Goal: Task Accomplishment & Management: Complete application form

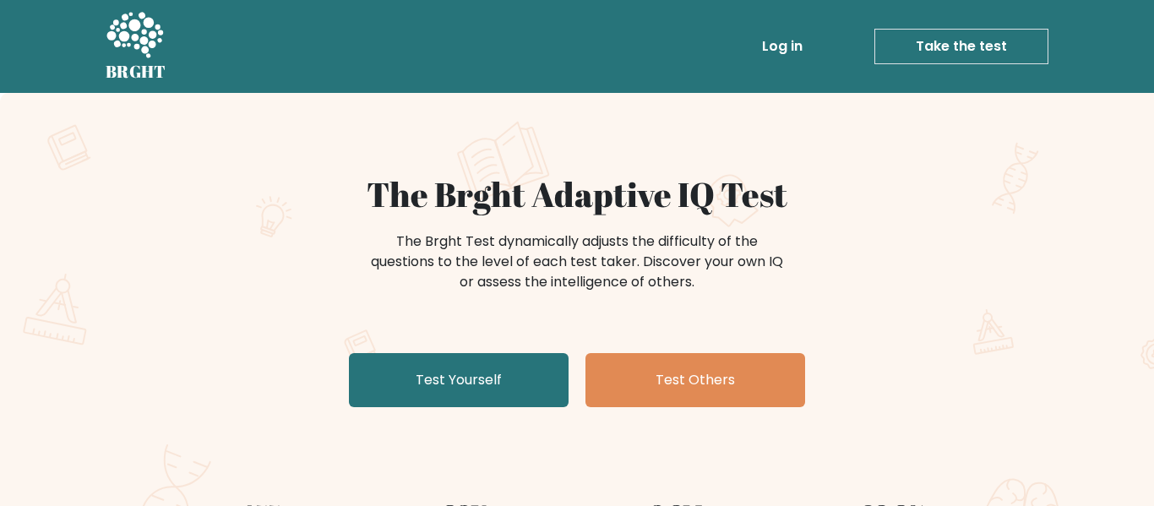
click at [478, 384] on link "Test Yourself" at bounding box center [459, 380] width 220 height 54
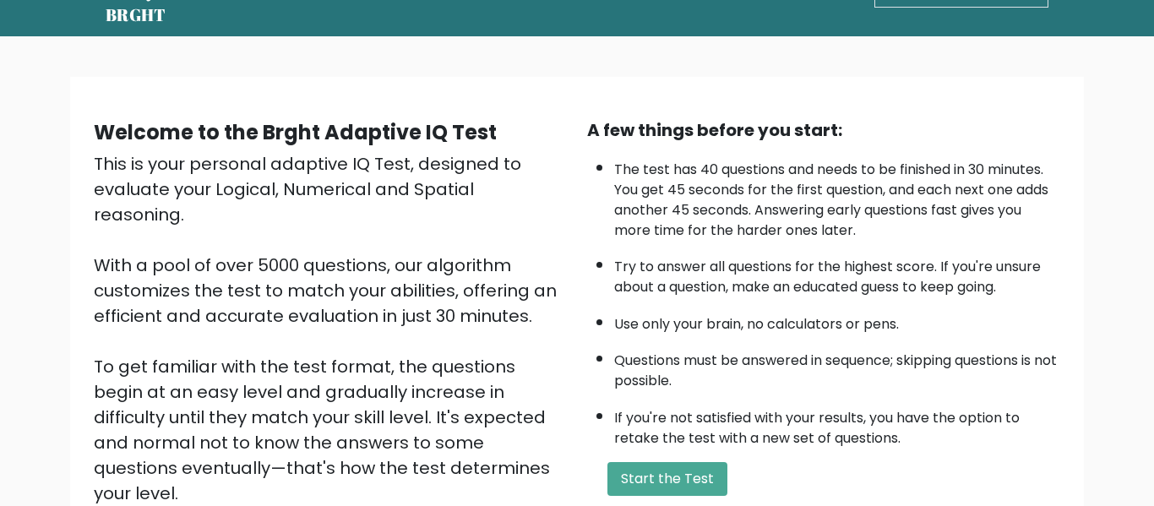
scroll to position [57, 0]
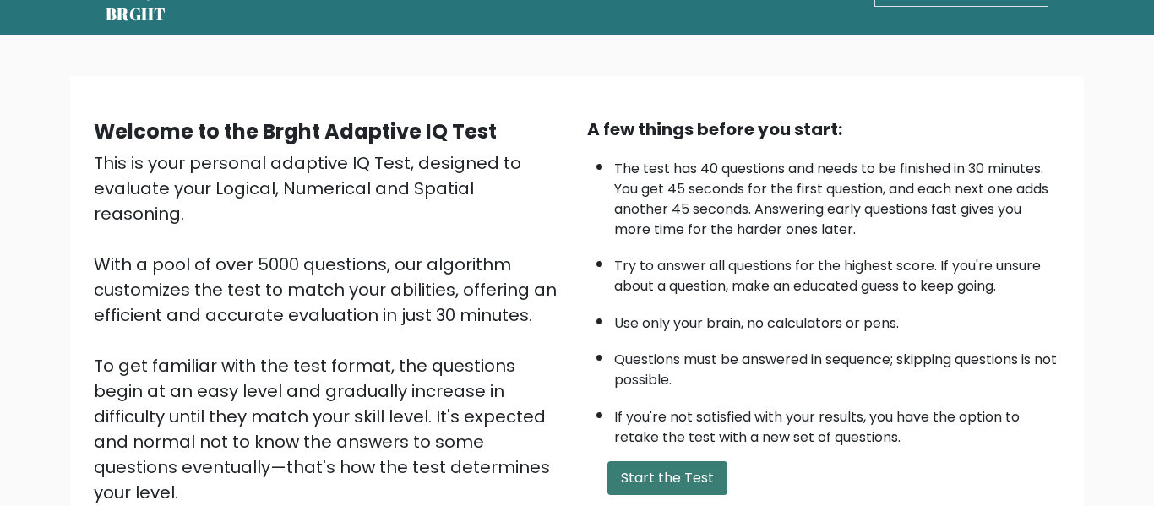
click at [675, 479] on button "Start the Test" at bounding box center [667, 478] width 120 height 34
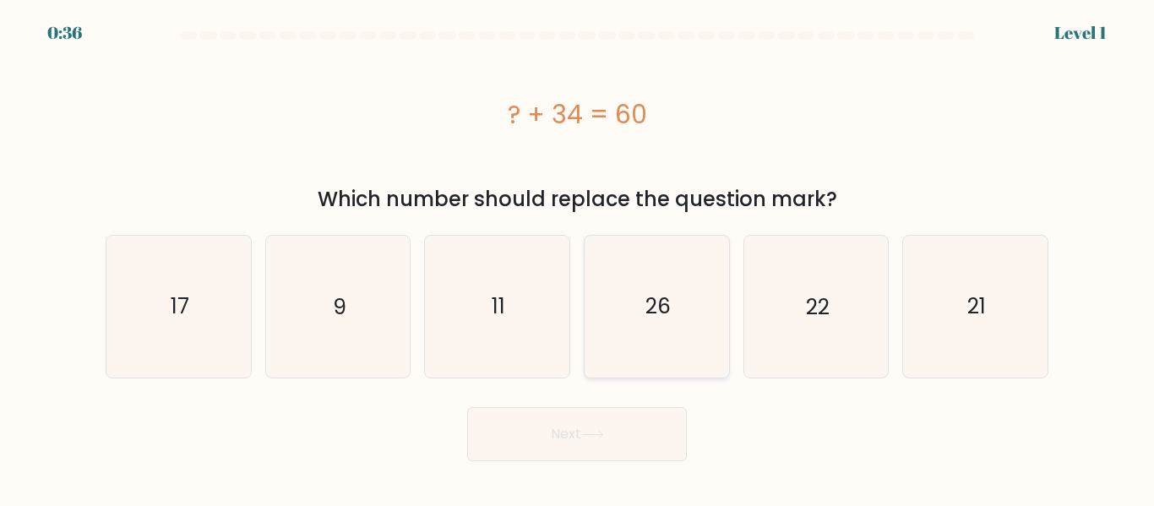
click at [626, 262] on icon "26" at bounding box center [656, 306] width 141 height 141
click at [578, 258] on input "d. 26" at bounding box center [577, 255] width 1 height 4
radio input "true"
click at [588, 440] on button "Next" at bounding box center [577, 434] width 220 height 54
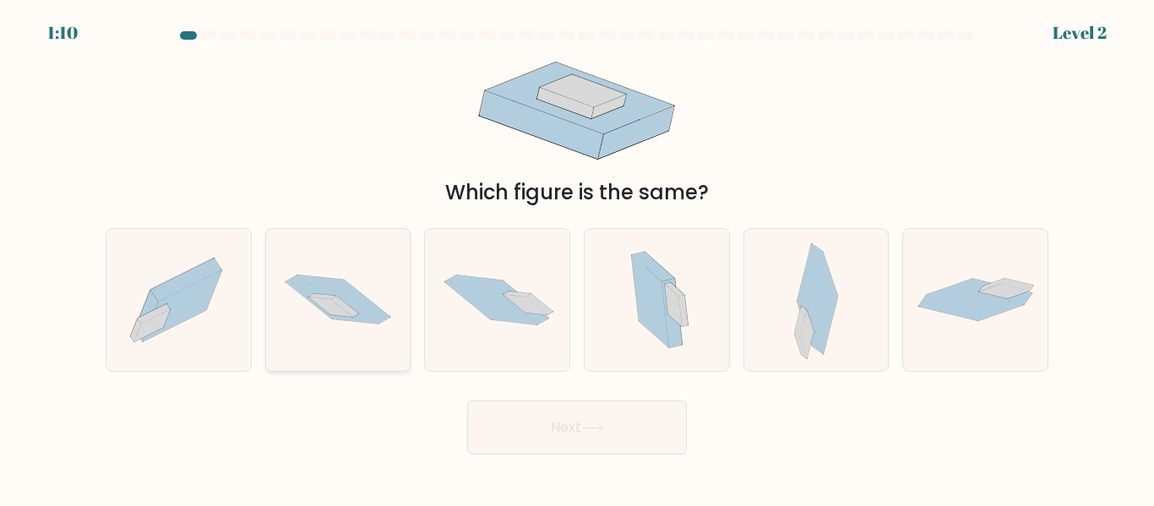
click at [308, 266] on icon at bounding box center [338, 299] width 144 height 95
click at [577, 258] on input "b." at bounding box center [577, 255] width 1 height 4
radio input "true"
click at [553, 442] on button "Next" at bounding box center [577, 427] width 220 height 54
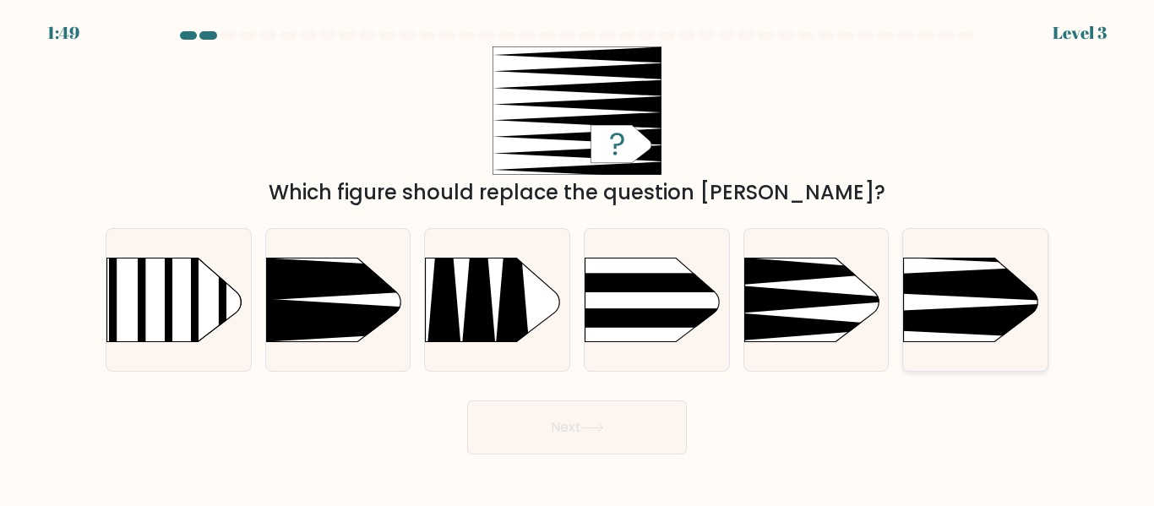
click at [917, 300] on rect at bounding box center [872, 226] width 375 height 286
click at [578, 258] on input "f." at bounding box center [577, 255] width 1 height 4
radio input "true"
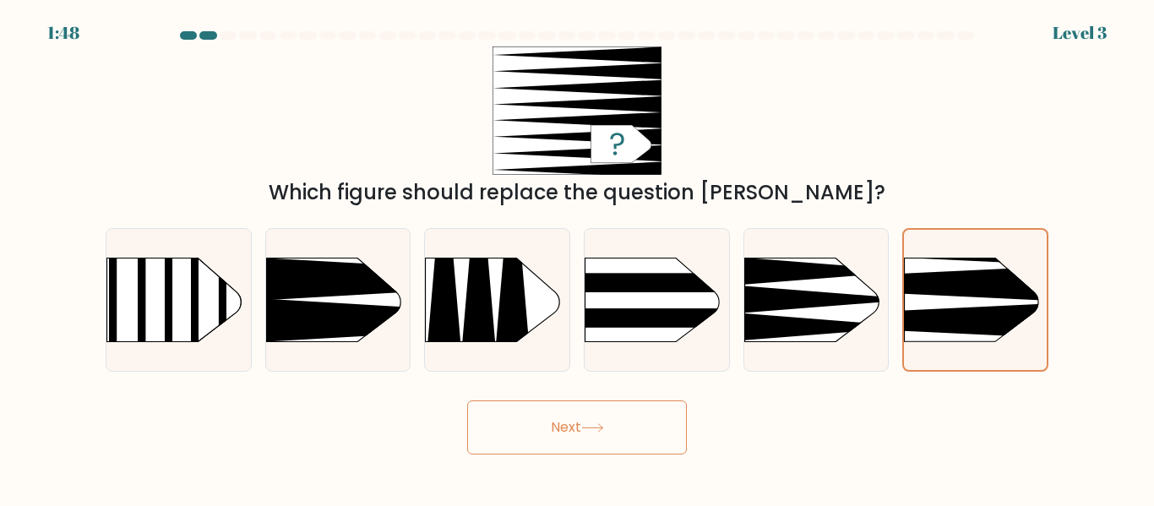
click at [542, 411] on button "Next" at bounding box center [577, 427] width 220 height 54
